Goal: Task Accomplishment & Management: Manage account settings

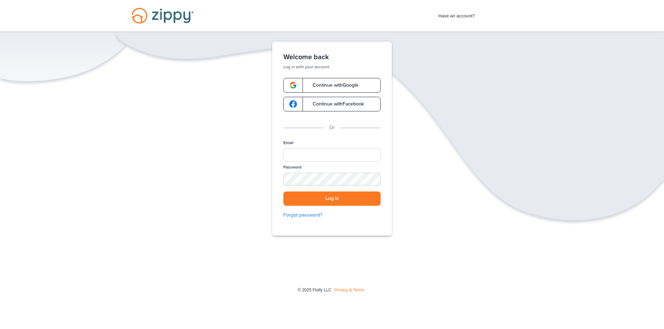
click at [335, 79] on link "Continue with Google" at bounding box center [331, 85] width 97 height 15
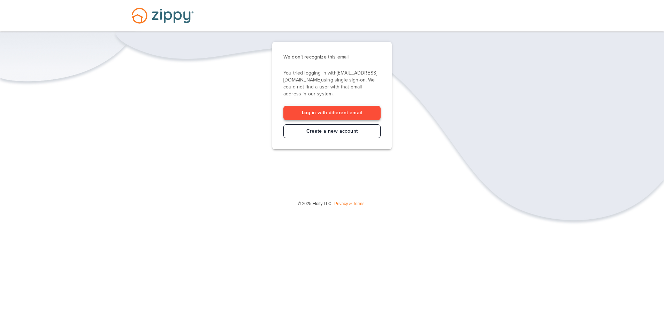
click at [335, 113] on link "Log in with different email" at bounding box center [331, 113] width 97 height 14
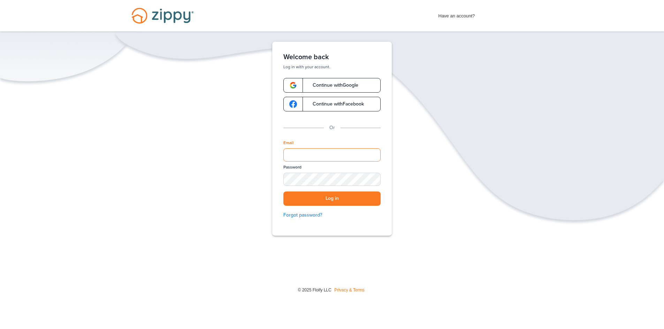
click at [308, 157] on input "Email" at bounding box center [331, 155] width 97 height 13
type input "**********"
click at [283, 192] on button "Log in" at bounding box center [331, 199] width 97 height 14
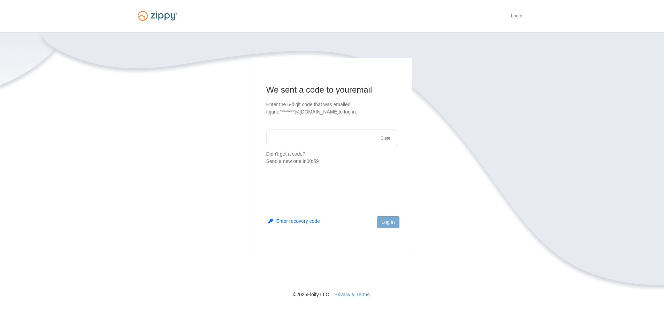
click at [331, 142] on input "text" at bounding box center [332, 138] width 132 height 17
click at [278, 137] on input "text" at bounding box center [332, 138] width 132 height 17
type input "******"
click at [390, 223] on button "Log in" at bounding box center [388, 223] width 22 height 12
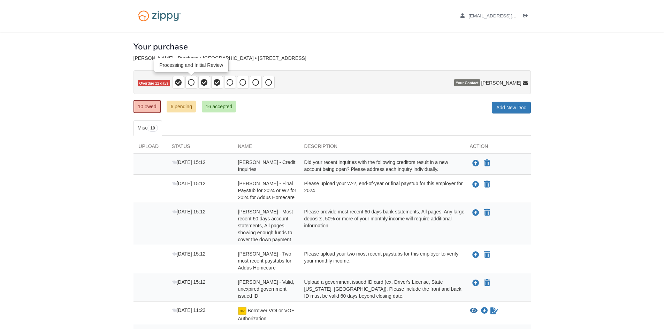
click at [190, 80] on icon at bounding box center [191, 82] width 7 height 7
click at [230, 80] on icon at bounding box center [230, 82] width 7 height 7
click at [252, 81] on span at bounding box center [256, 82] width 12 height 13
click at [276, 85] on p "Overdue 11 days" at bounding box center [332, 82] width 397 height 24
